Goal: Information Seeking & Learning: Find specific fact

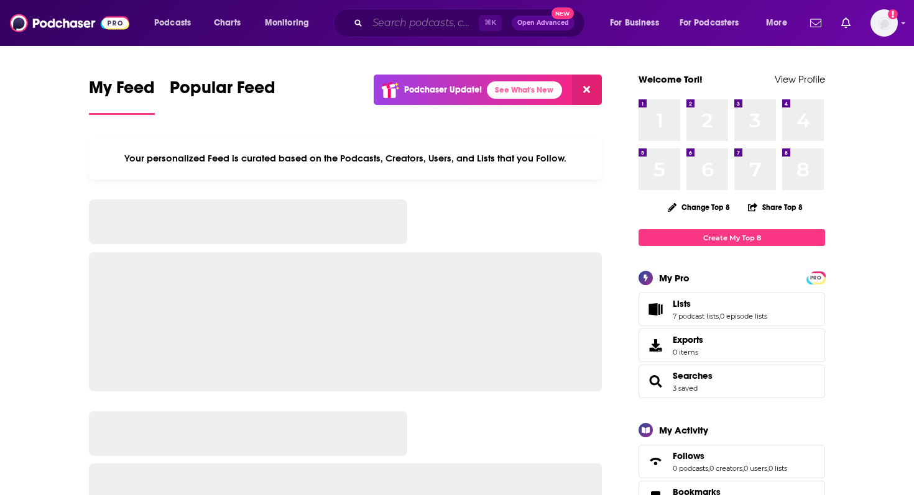
click at [400, 22] on input "Search podcasts, credits, & more..." at bounding box center [422, 23] width 111 height 20
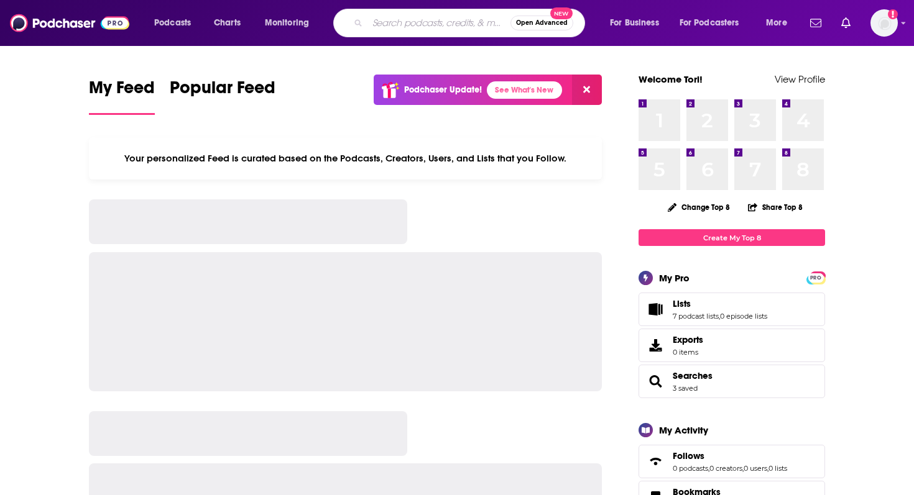
paste input "Speaking of Writers"
type input "Speaking of Writers"
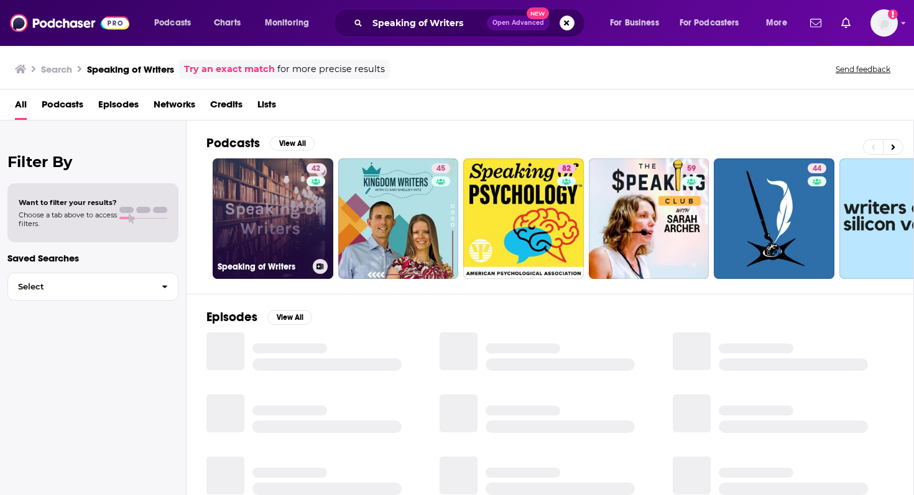
click at [287, 257] on link "42 Speaking of Writers" at bounding box center [273, 219] width 121 height 121
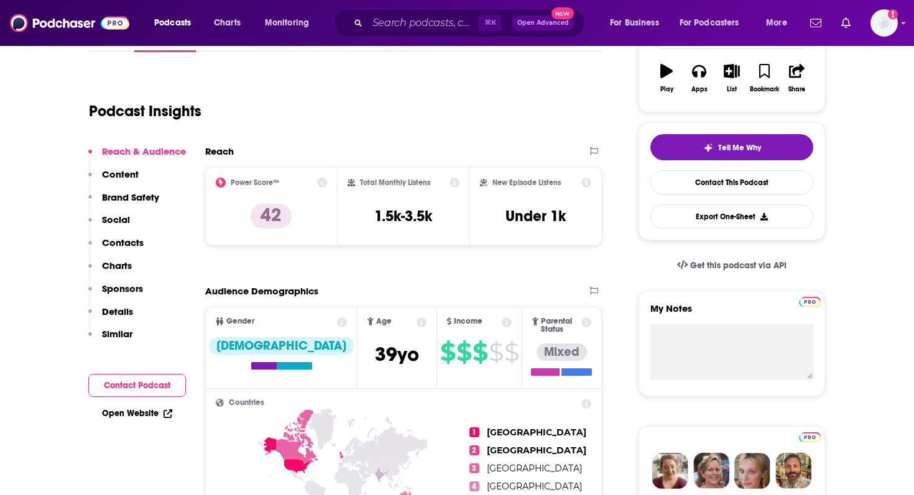
scroll to position [214, 0]
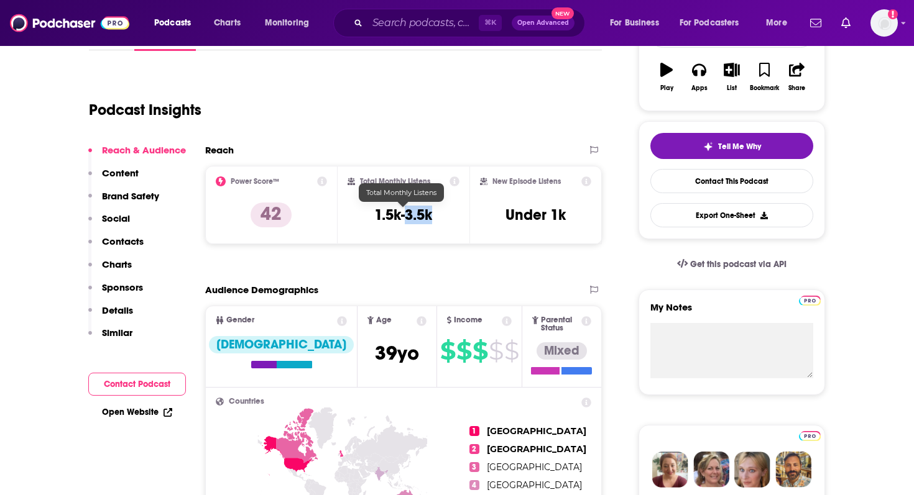
drag, startPoint x: 405, startPoint y: 219, endPoint x: 451, endPoint y: 220, distance: 45.4
click at [451, 220] on div "Total Monthly Listens 1.5k-3.5k" at bounding box center [404, 205] width 113 height 57
copy h3 "3.5k"
